Goal: Transaction & Acquisition: Book appointment/travel/reservation

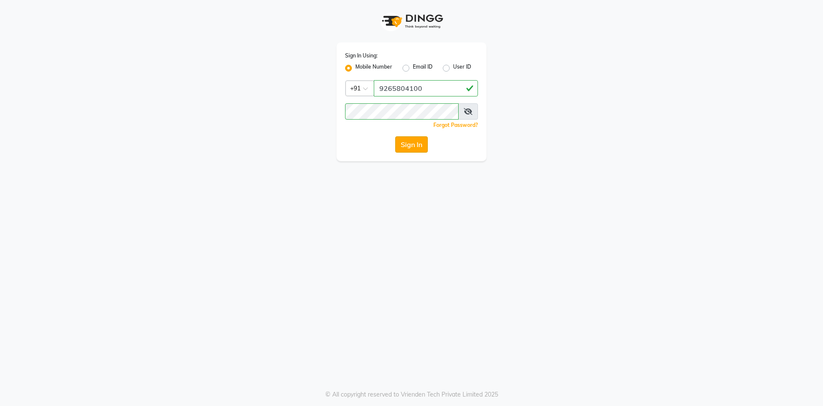
type input "9265804100"
click at [421, 147] on button "Sign In" at bounding box center [411, 144] width 33 height 16
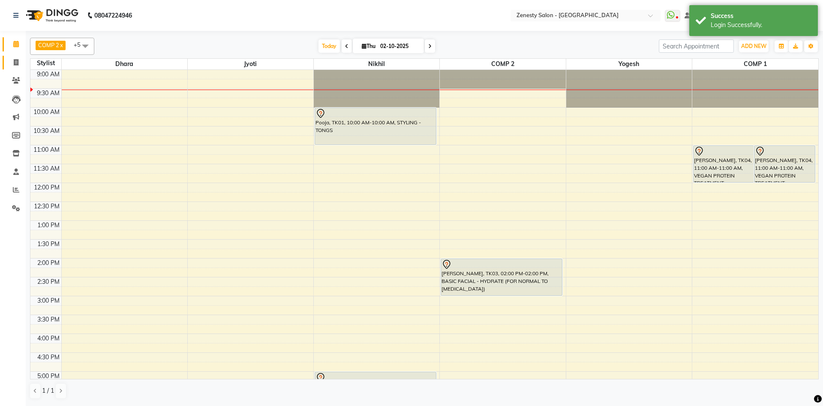
click at [18, 63] on icon at bounding box center [16, 62] width 5 height 6
select select "service"
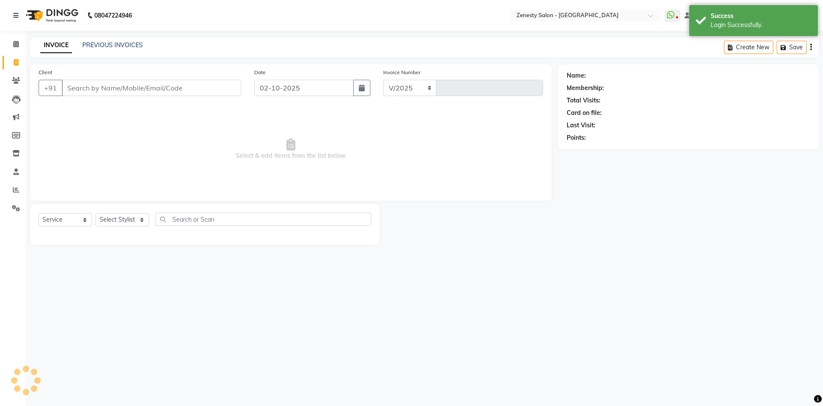
select select "5713"
type input "6767"
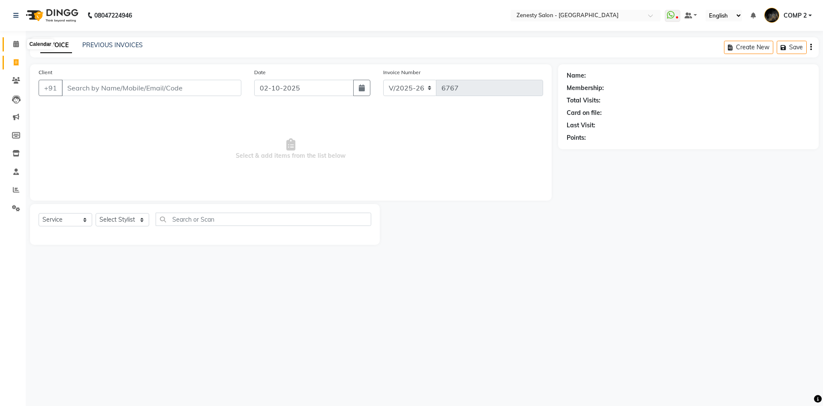
click at [14, 42] on icon at bounding box center [16, 44] width 6 height 6
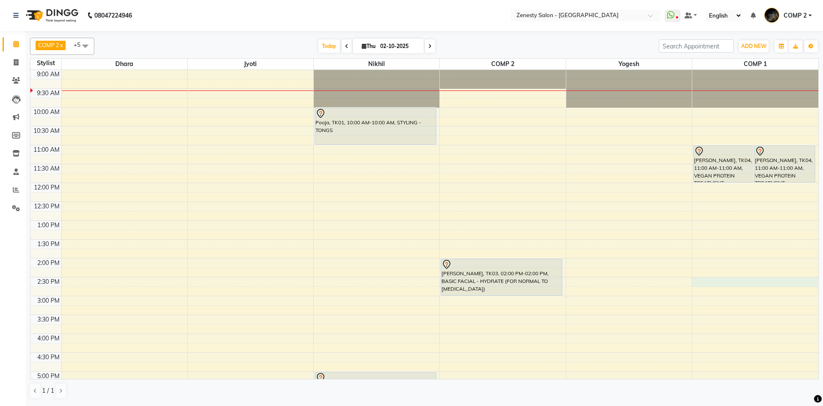
click at [703, 284] on div "9:00 AM 9:30 AM 10:00 AM 10:30 AM 11:00 AM 11:30 AM 12:00 PM 12:30 PM 1:00 PM 1…" at bounding box center [424, 296] width 788 height 452
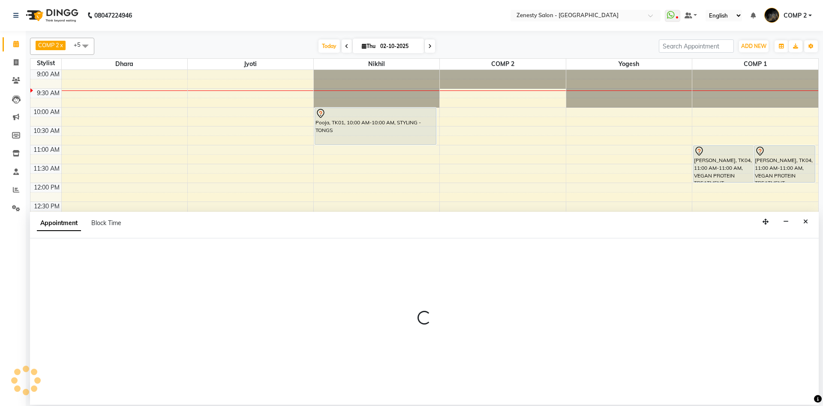
select select "81093"
select select "870"
select select "tentative"
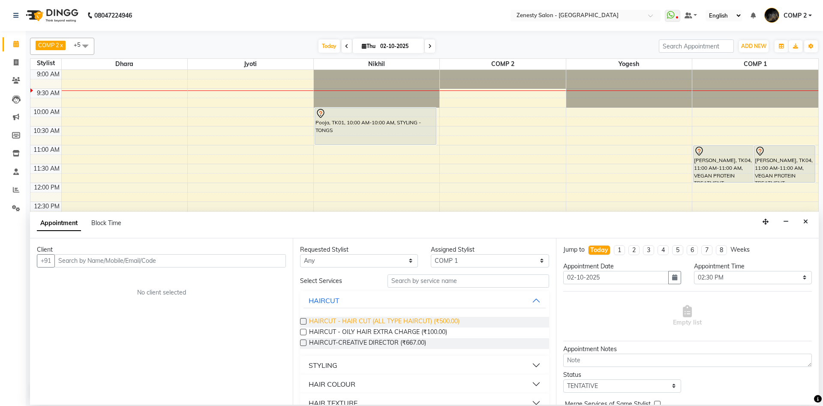
click at [400, 320] on span "HAIRCUT - HAIR CUT (ALL TYPE HAIRCUT) (₹500.00)" at bounding box center [384, 322] width 150 height 11
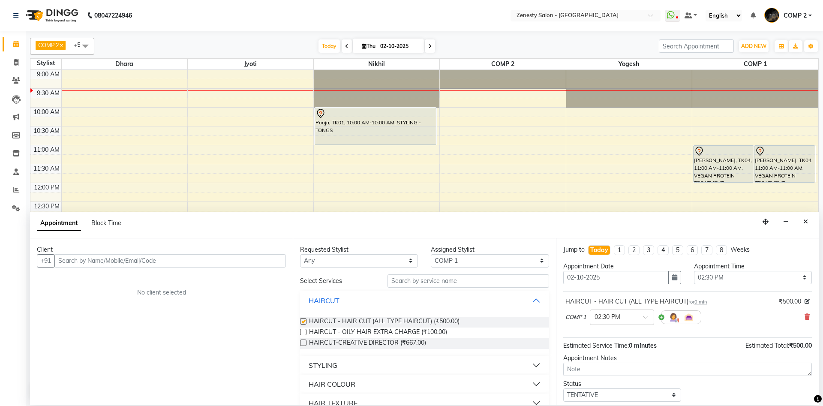
checkbox input "false"
drag, startPoint x: 229, startPoint y: 264, endPoint x: 237, endPoint y: 264, distance: 7.7
click at [231, 264] on input "text" at bounding box center [170, 260] width 232 height 13
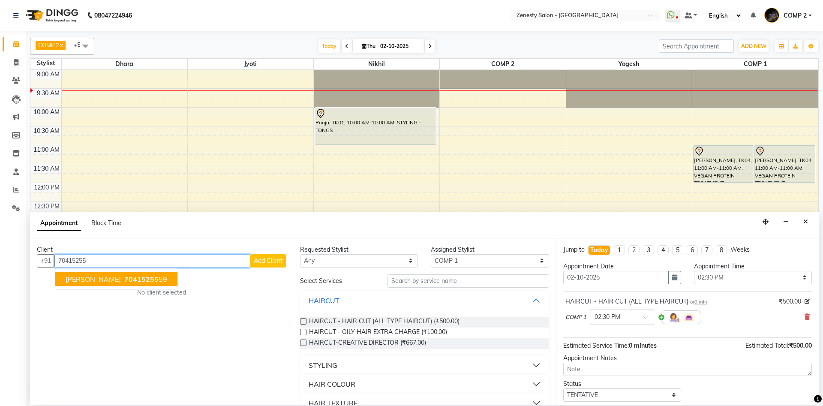
click at [124, 282] on span "70415255" at bounding box center [141, 279] width 34 height 9
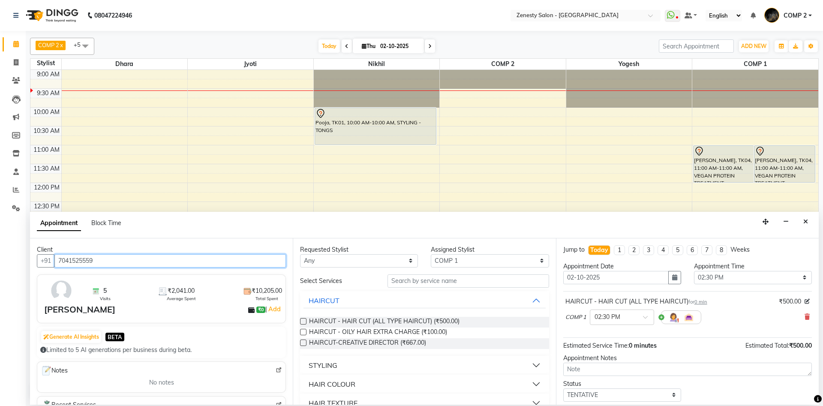
scroll to position [51, 0]
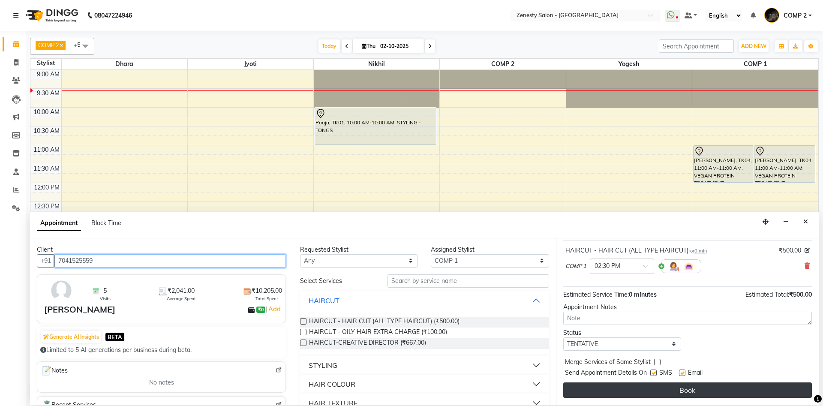
type input "7041525559"
click at [716, 387] on button "Book" at bounding box center [687, 389] width 249 height 15
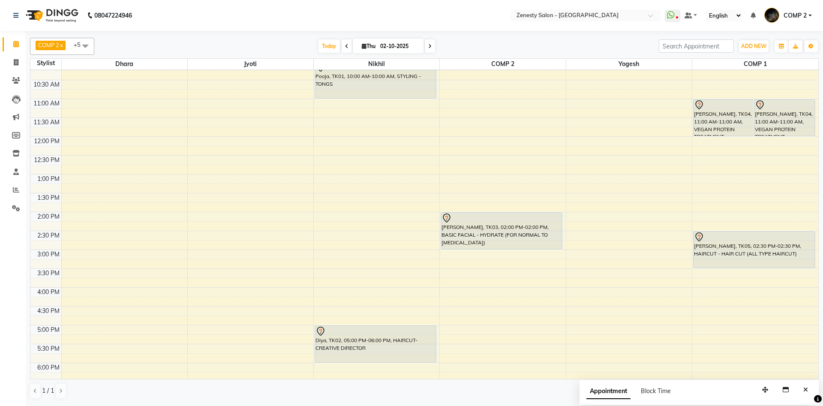
scroll to position [0, 0]
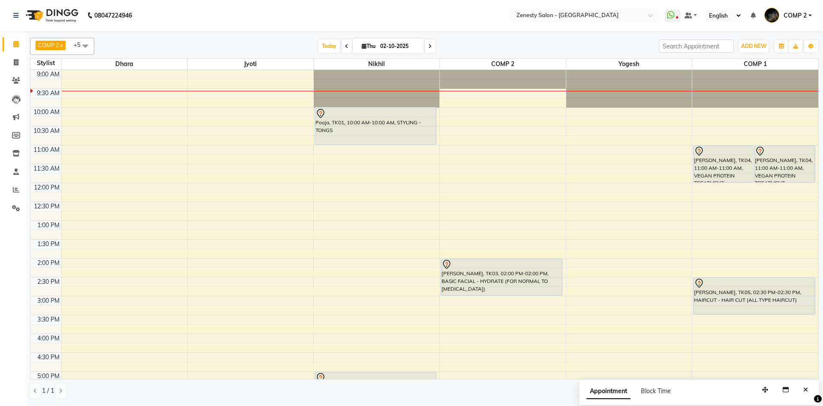
click at [329, 148] on div "9:00 AM 9:30 AM 10:00 AM 10:30 AM 11:00 AM 11:30 AM 12:00 PM 12:30 PM 1:00 PM 1…" at bounding box center [424, 296] width 788 height 452
select select "39505"
select select "tentative"
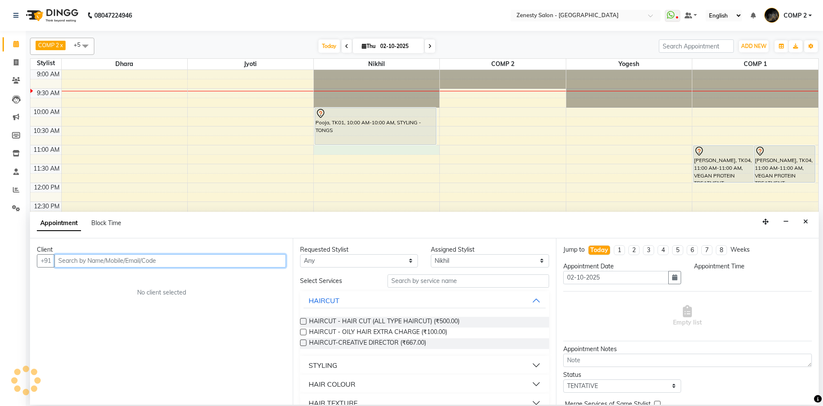
select select "660"
click at [158, 256] on input "text" at bounding box center [170, 260] width 232 height 13
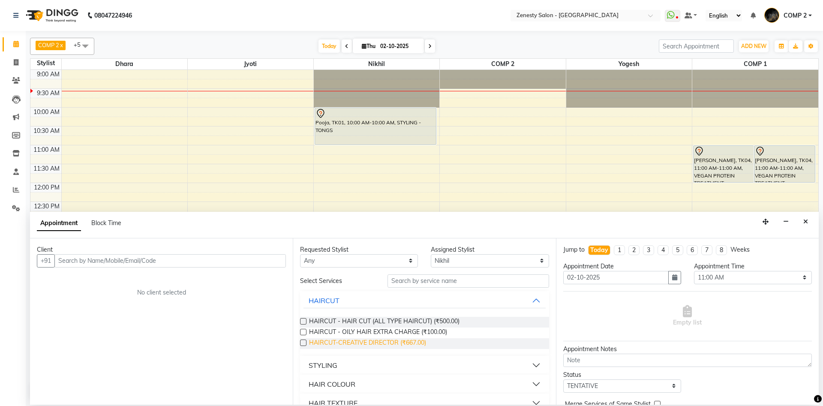
click at [385, 344] on span "HAIRCUT-CREATIVE DIRECTOR (₹667.00)" at bounding box center [367, 343] width 117 height 11
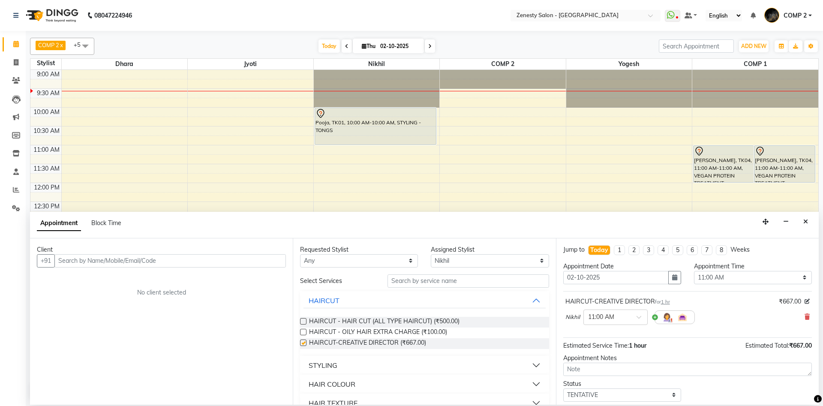
checkbox input "false"
click at [199, 256] on input "text" at bounding box center [170, 260] width 232 height 13
type input "8780166682"
click at [266, 264] on span "Add Client" at bounding box center [268, 261] width 29 height 8
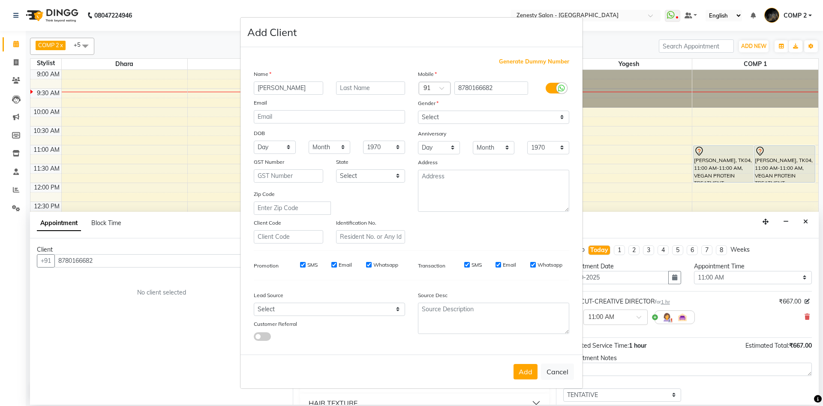
type input "[PERSON_NAME]"
click at [418, 111] on select "Select [DEMOGRAPHIC_DATA] [DEMOGRAPHIC_DATA] Other Prefer Not To Say" at bounding box center [493, 117] width 151 height 13
select select "[DEMOGRAPHIC_DATA]"
click option "[DEMOGRAPHIC_DATA]" at bounding box center [0, 0] width 0 height 0
click at [532, 376] on button "Add" at bounding box center [526, 371] width 24 height 15
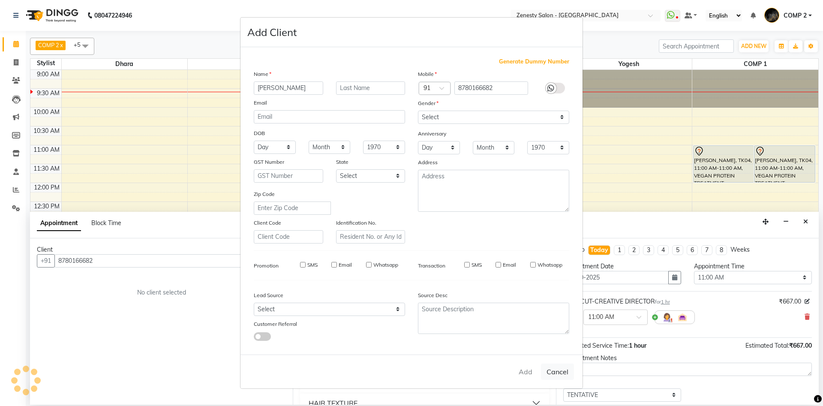
select select
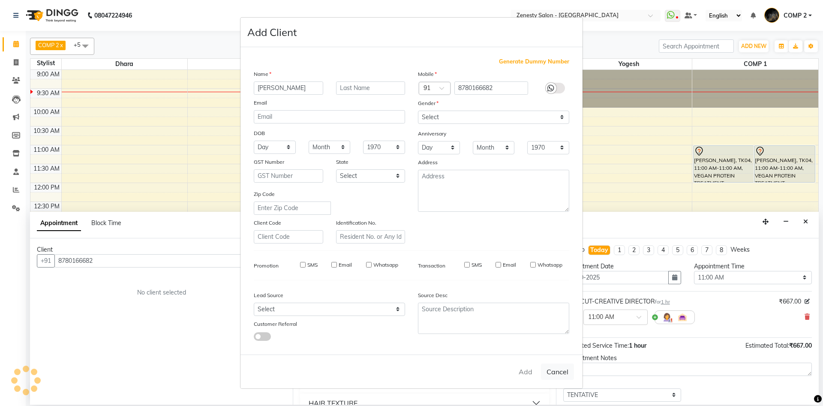
select select
checkbox input "false"
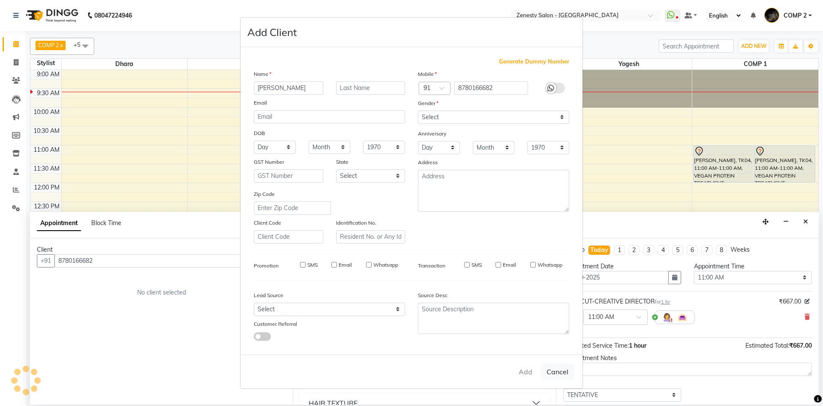
checkbox input "false"
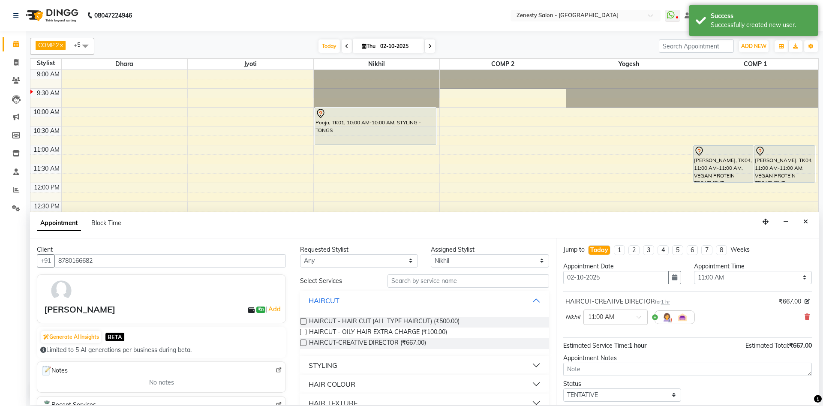
scroll to position [51, 0]
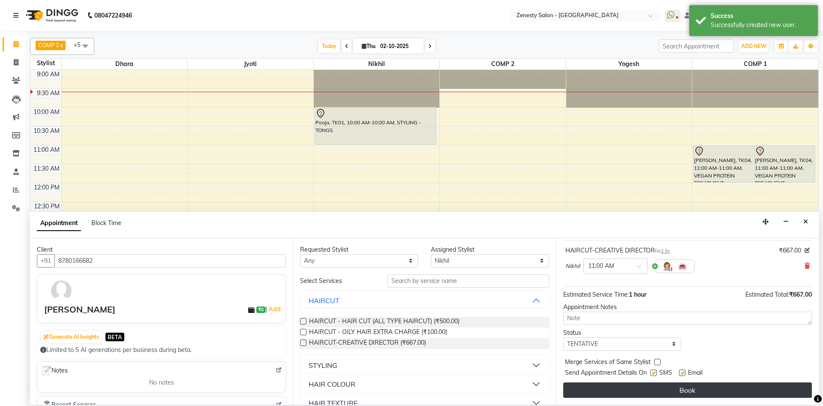
click at [661, 390] on button "Book" at bounding box center [687, 389] width 249 height 15
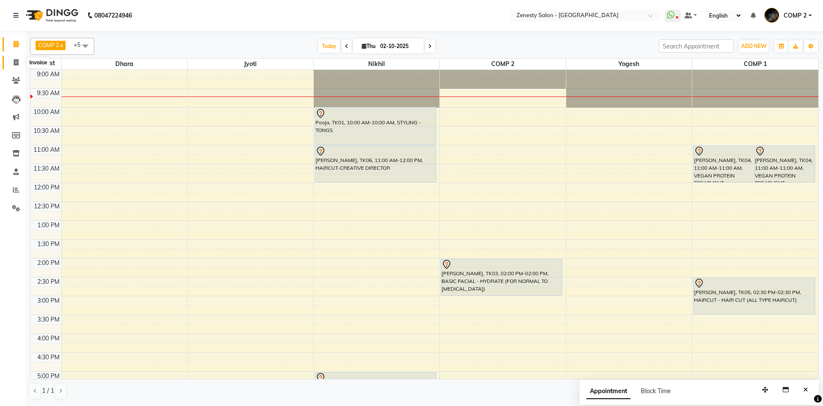
click at [14, 66] on icon at bounding box center [16, 62] width 5 height 6
select select "5713"
select select "service"
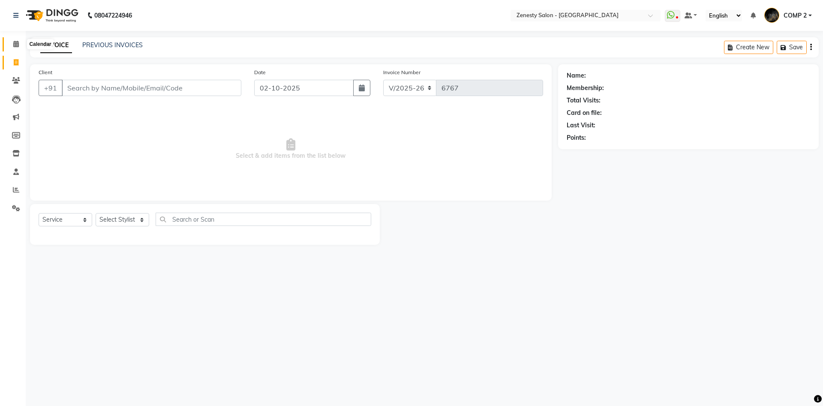
click at [17, 44] on icon at bounding box center [16, 44] width 6 height 6
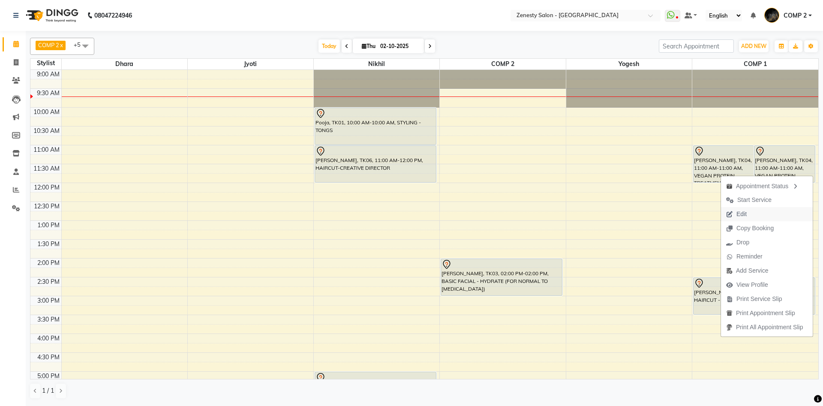
click at [746, 217] on span "Edit" at bounding box center [742, 214] width 10 height 9
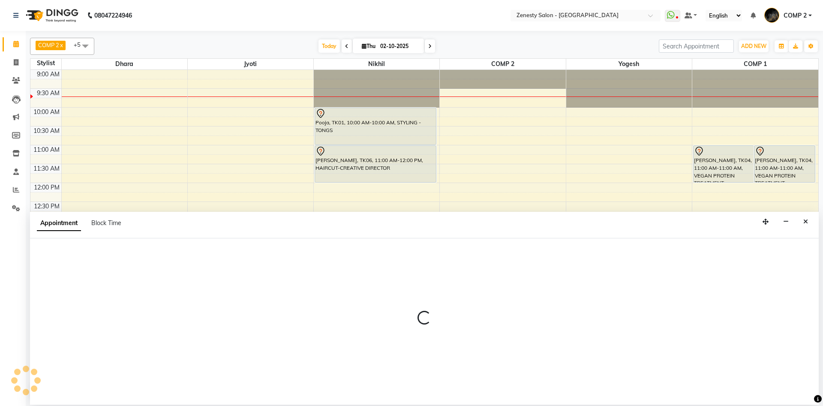
select select "tentative"
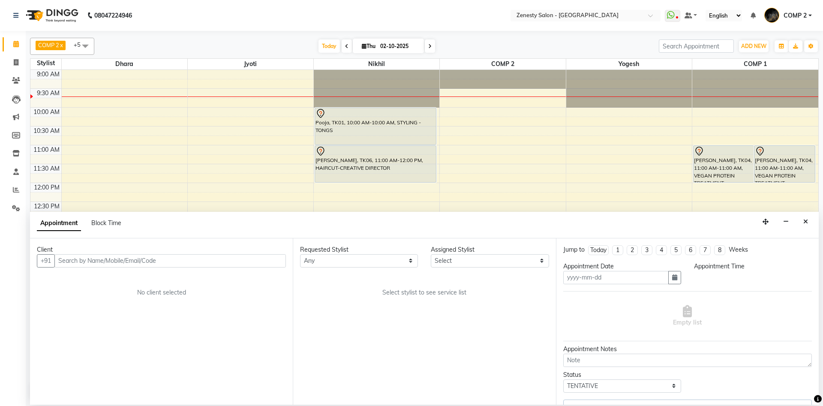
type input "02-10-2025"
select select "81093"
select select "660"
select select "2656"
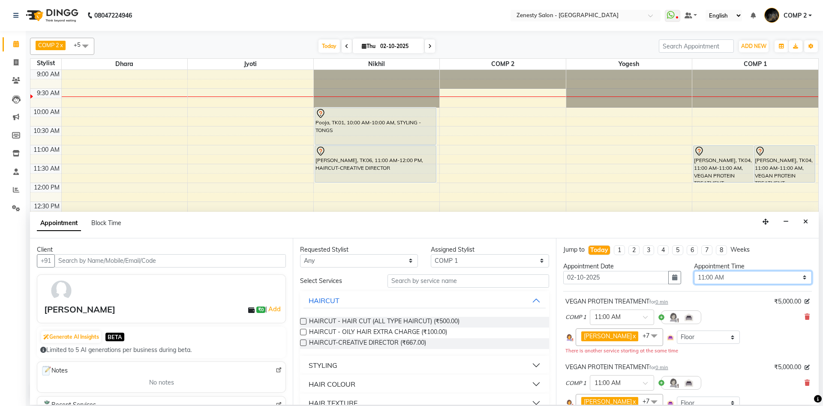
click at [694, 271] on select "Select 10:00 AM 10:15 AM 10:30 AM 10:45 AM 11:00 AM 11:15 AM 11:30 AM 11:45 AM …" at bounding box center [753, 277] width 118 height 13
select select "750"
click option "12:30 PM" at bounding box center [0, 0] width 0 height 0
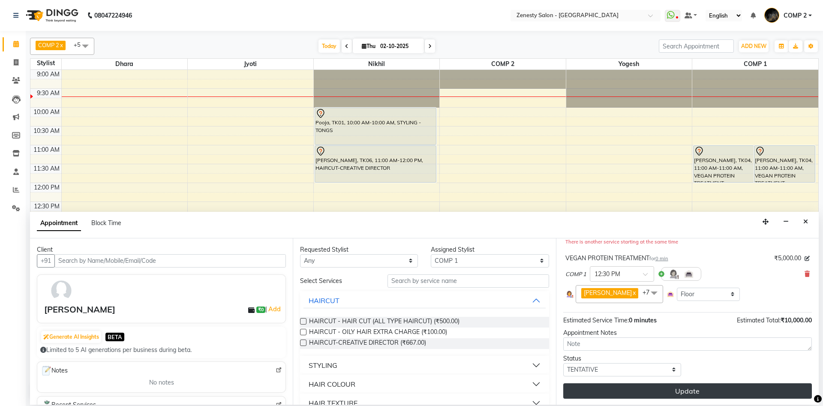
scroll to position [110, 0]
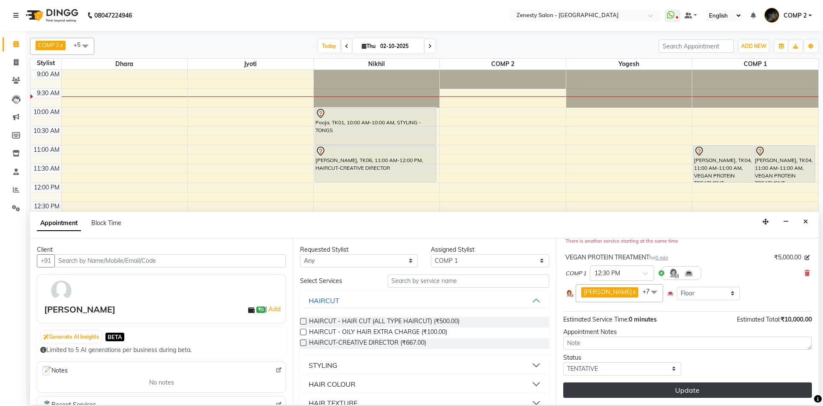
click at [713, 392] on button "Update" at bounding box center [687, 389] width 249 height 15
